Goal: Communication & Community: Answer question/provide support

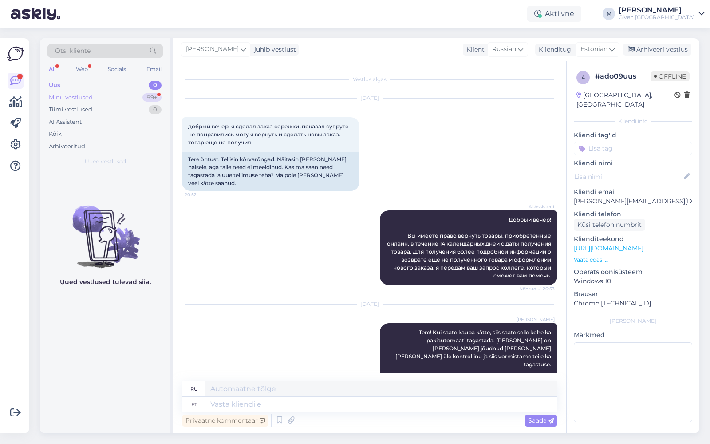
drag, startPoint x: 0, startPoint y: 0, endPoint x: 114, endPoint y: 98, distance: 149.7
click at [114, 98] on div "Minu vestlused 99+" at bounding box center [105, 97] width 116 height 12
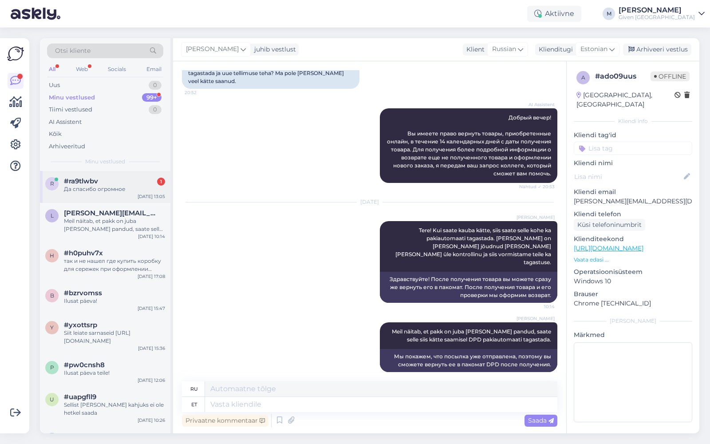
click at [88, 185] on div "Да спасибо огромное" at bounding box center [114, 189] width 101 height 8
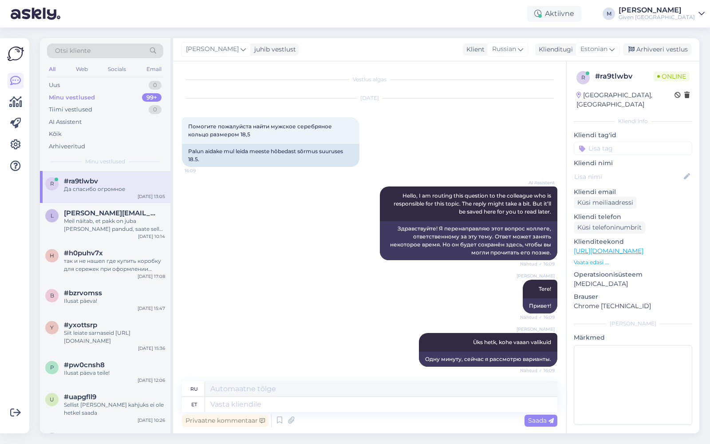
scroll to position [4767, 0]
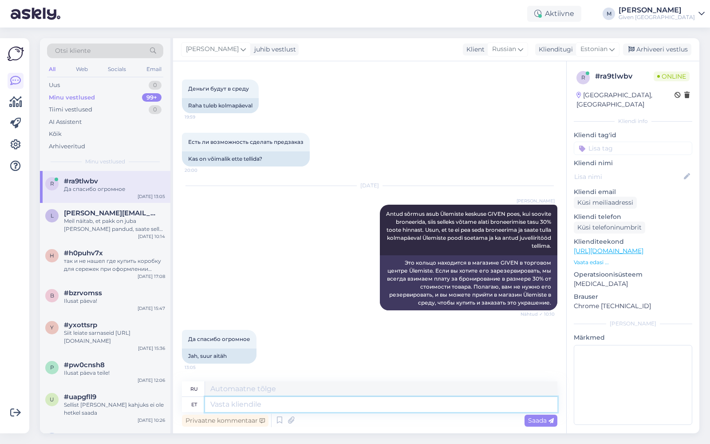
click at [298, 408] on textarea at bounding box center [381, 403] width 352 height 15
type textarea "Lodan,"
type textarea "Мне жаль,"
type textarea "Loodan, et"
type textarea "Я надеюсь,"
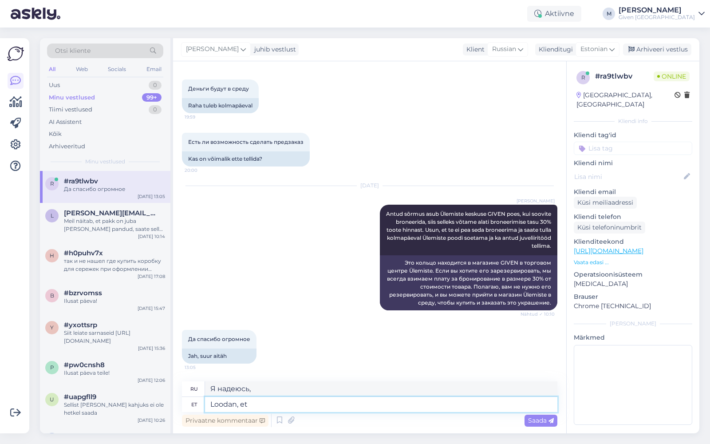
type textarea "Loodan, et"
type textarea "Я надеюсь, что"
type textarea "Loodan, et kõik so"
type textarea "Я надеюсь, что все"
type textarea "Loodan, et kõik sobib t"
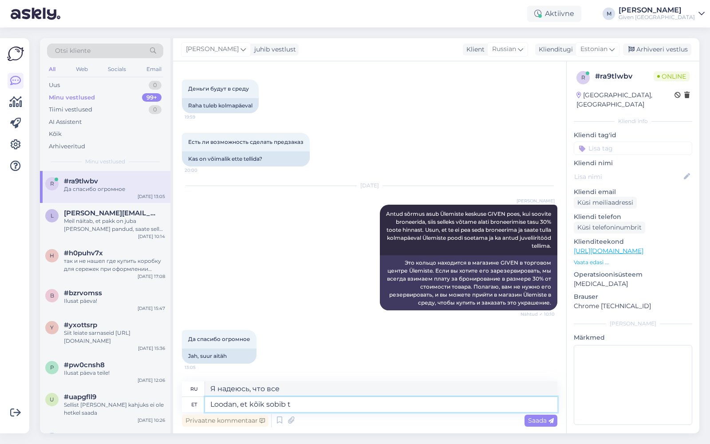
type textarea "Надеюсь, все в порядке."
type textarea "Loodan, et kõik sobib teile ja"
type textarea "Надеюсь, у тебя все хорошо."
type textarea "Loodan, et kõik sobib teile ja s"
type textarea "Надеюсь, у тебя все хорошо и"
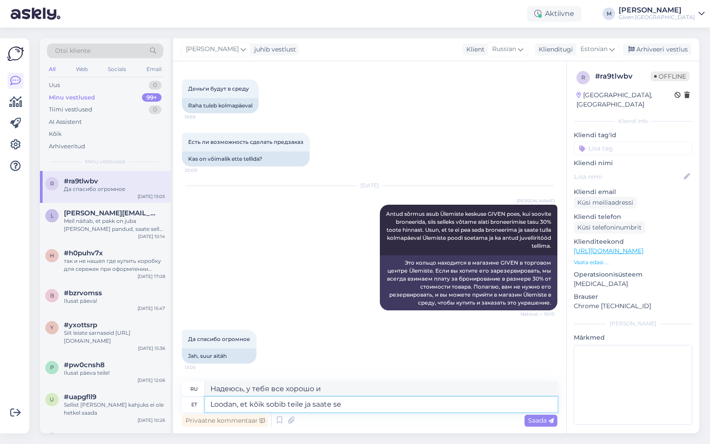
type textarea "Loodan, et kõik sobib teile ja saate sel"
type textarea "Надеюсь, у тебя все хорошо, и ты сможешь"
type textarea "Loodan, et kõik sobib teile ja saate sellise sõr"
type textarea "Надеюсь, у вас все получится, и вы получите такой"
type textarea "Loodan, et kõik sobib teile ja saate sellise sõrmusega nagu"
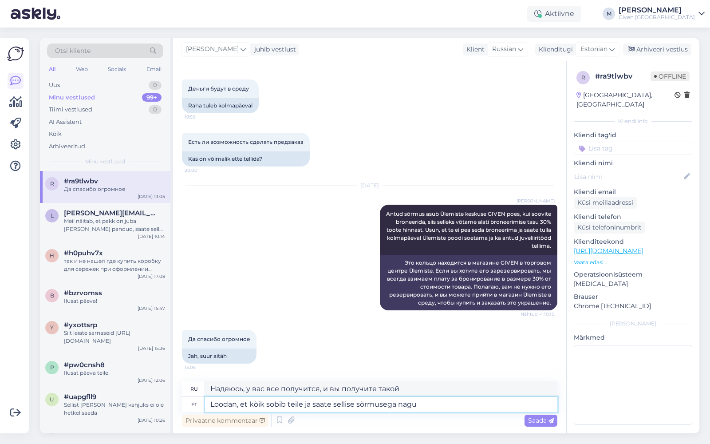
type textarea "Надеюсь, у тебя все получится, и ты получишь такое кольцо."
type textarea "Loodan, et kõik sobib teile ja saate sellise sõrmusega nagu soovisite :)"
type textarea "Надеюсь, у вас все получится, и вы получите желаемое кольцо :)"
type textarea "Loodan, et kõik sobib teile ja saate sellise sõrmusega nagu soovisite :)"
click at [534, 418] on span "Saada" at bounding box center [541, 420] width 26 height 8
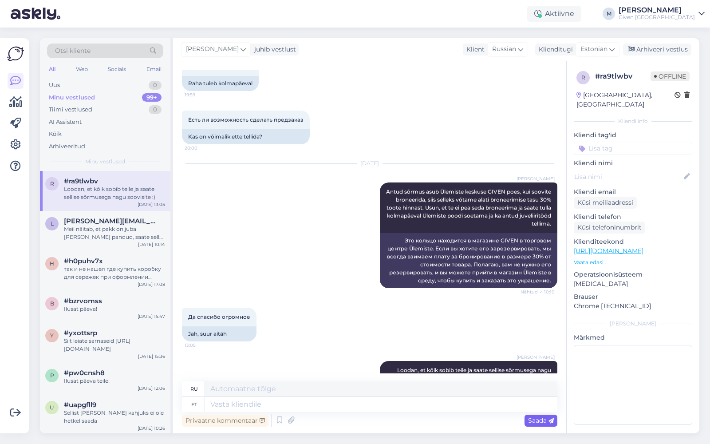
scroll to position [4836, 0]
